Goal: Information Seeking & Learning: Stay updated

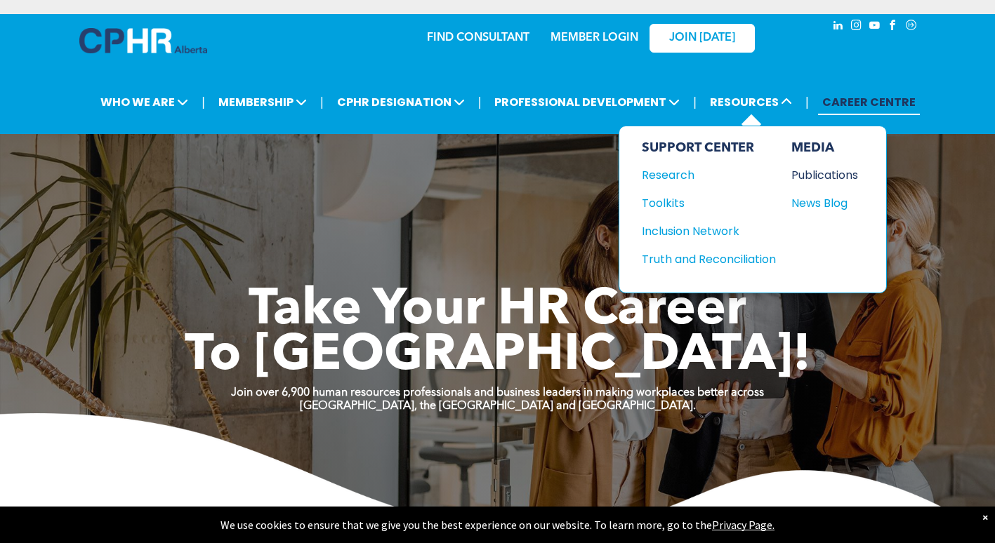
click at [812, 174] on div "Publications" at bounding box center [821, 175] width 60 height 18
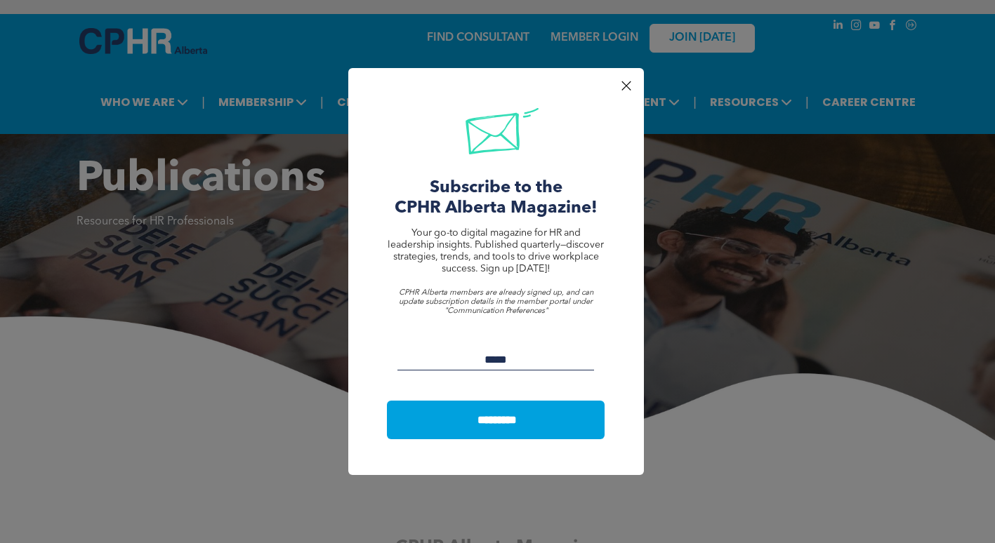
click at [628, 84] on div at bounding box center [625, 86] width 19 height 19
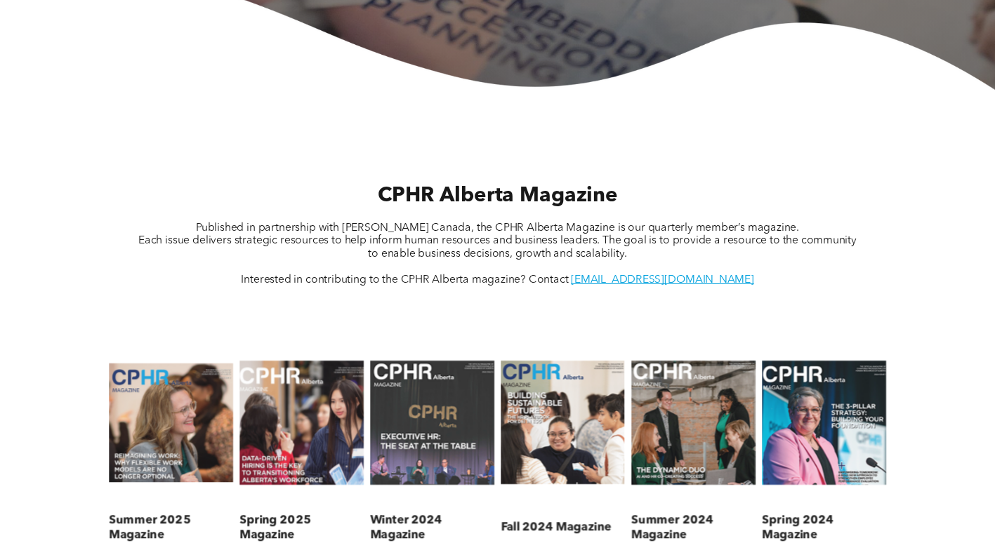
scroll to position [491, 0]
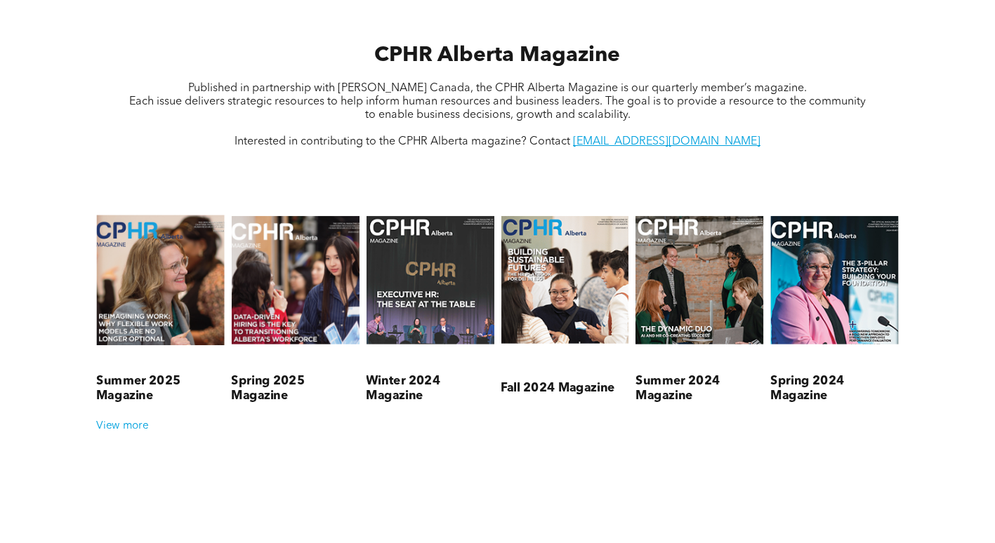
click at [177, 289] on link at bounding box center [160, 280] width 135 height 178
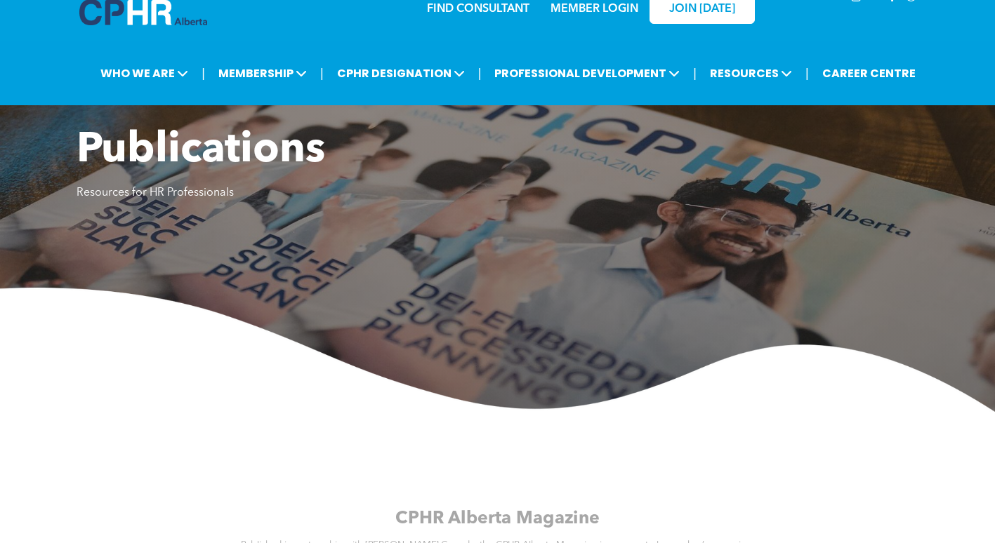
scroll to position [0, 0]
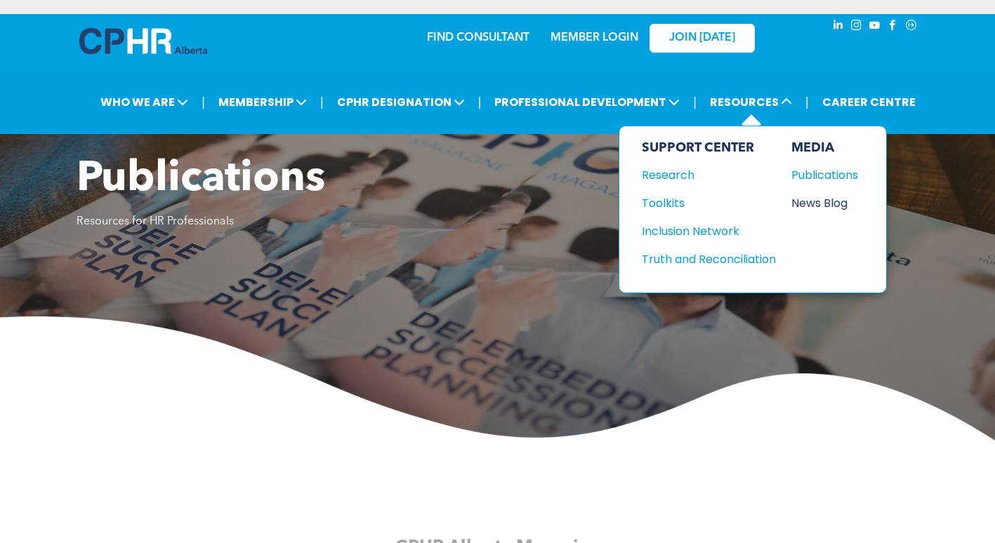
click at [824, 204] on div "News Blog" at bounding box center [821, 203] width 60 height 18
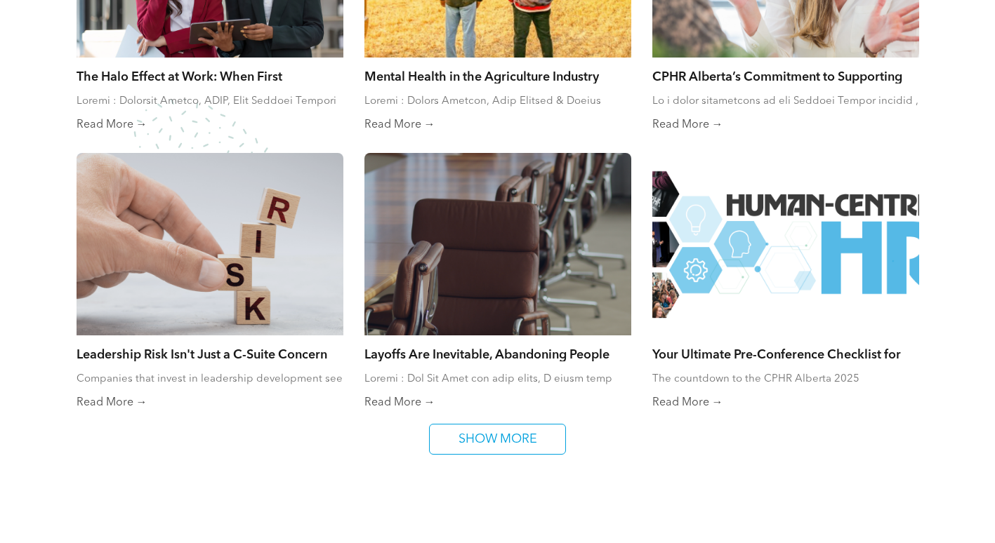
scroll to position [1123, 0]
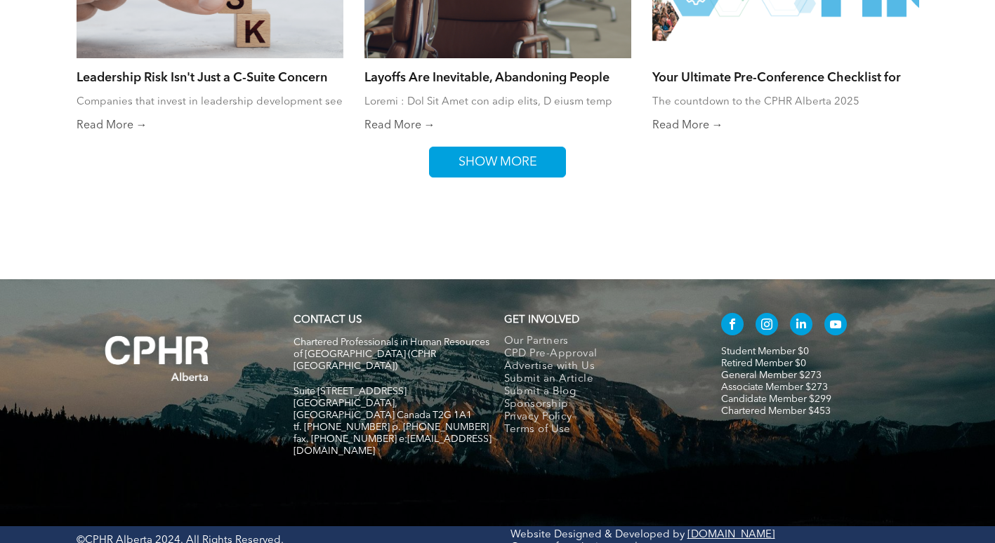
click at [489, 160] on span "SHOW MORE" at bounding box center [497, 161] width 88 height 29
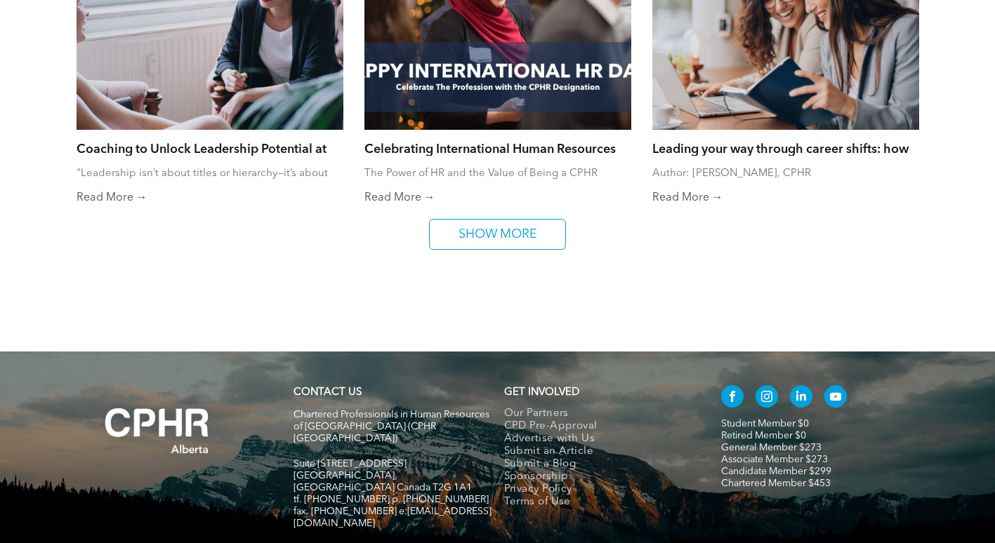
scroll to position [1679, 0]
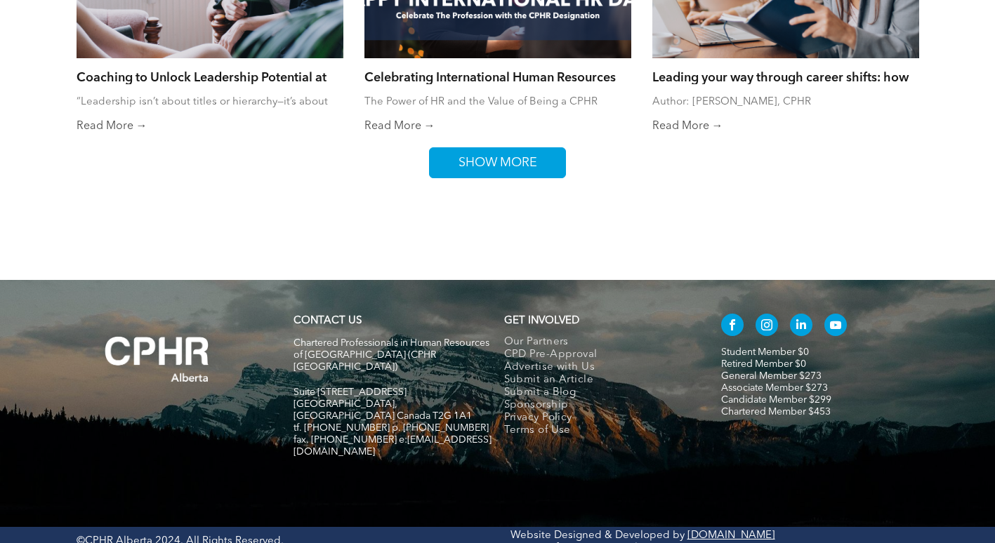
click at [490, 168] on span "SHOW MORE" at bounding box center [497, 162] width 88 height 29
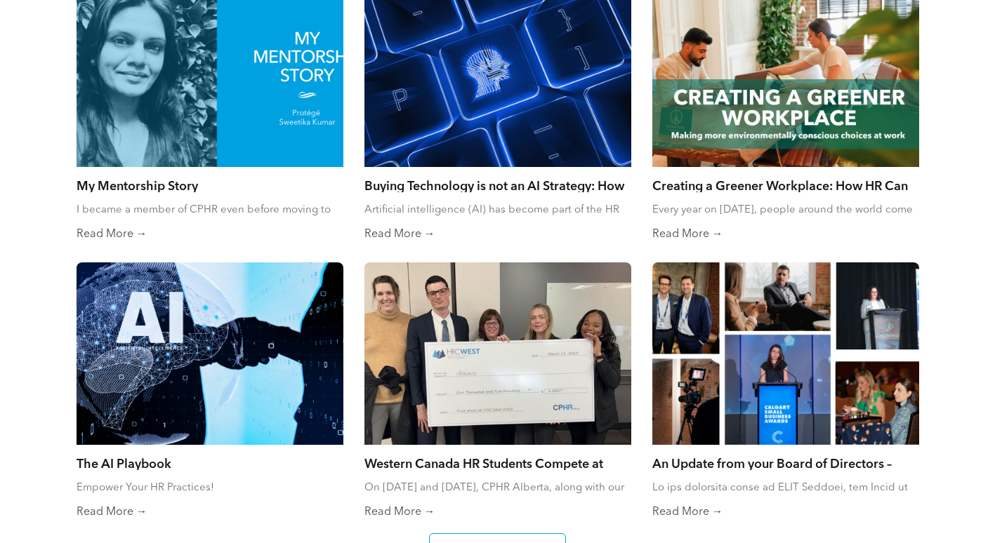
scroll to position [2030, 0]
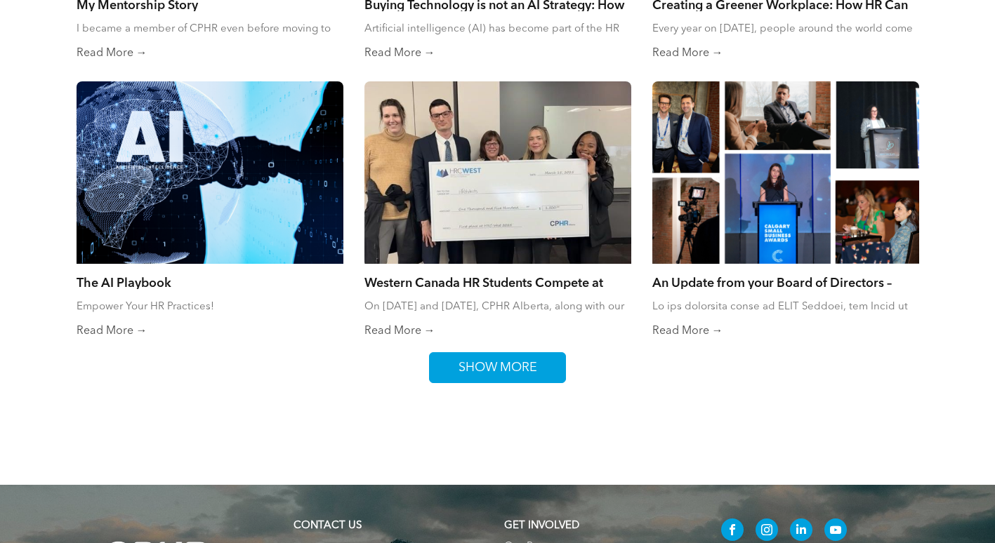
click at [498, 364] on span "SHOW MORE" at bounding box center [497, 367] width 88 height 29
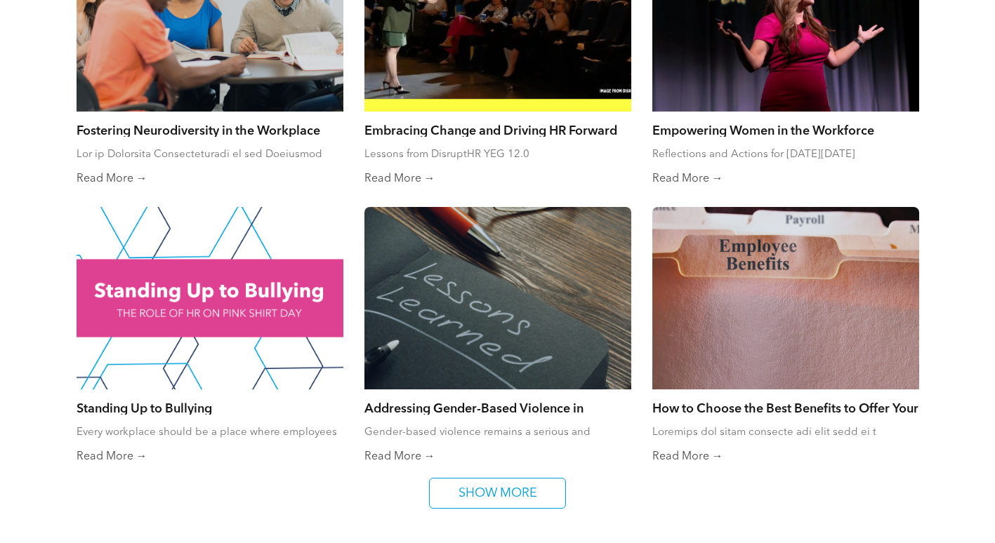
scroll to position [2592, 0]
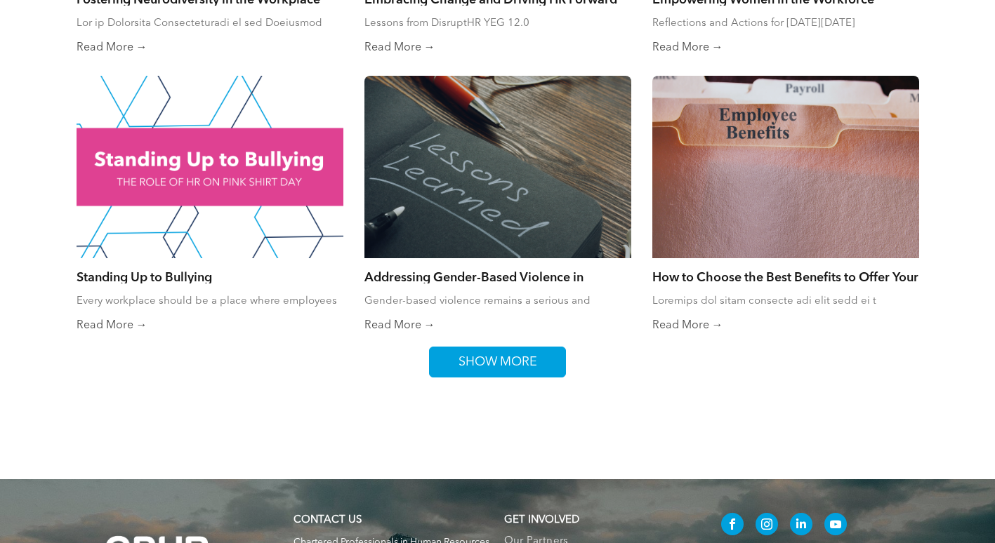
click at [526, 361] on span "SHOW MORE" at bounding box center [497, 361] width 88 height 29
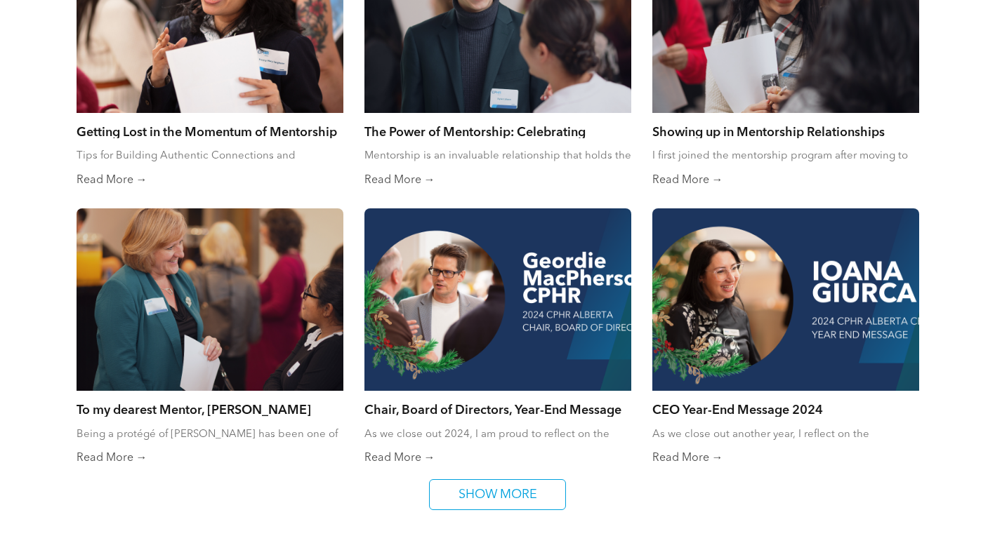
scroll to position [3153, 0]
